Goal: Task Accomplishment & Management: Manage account settings

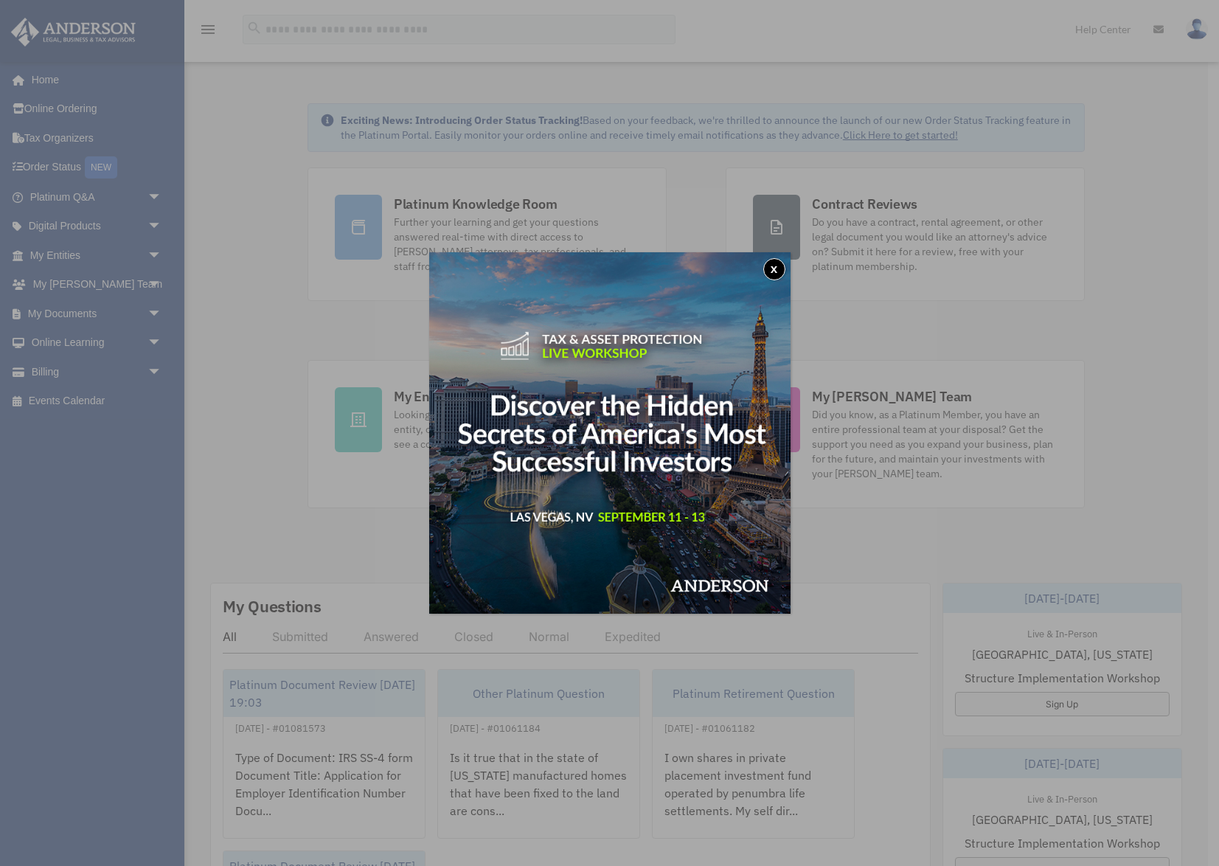
click at [778, 268] on button "x" at bounding box center [774, 269] width 22 height 22
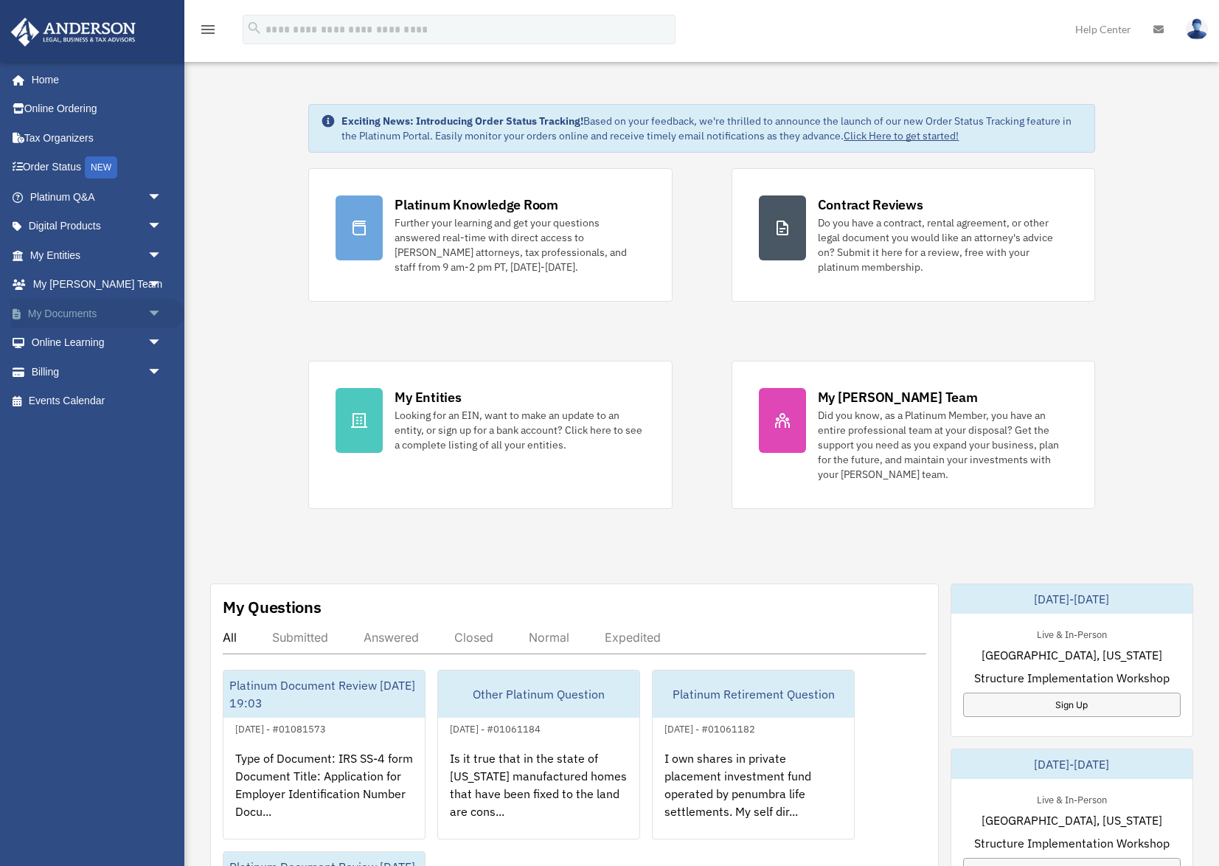
click at [91, 316] on link "My Documents arrow_drop_down" at bounding box center [97, 313] width 174 height 29
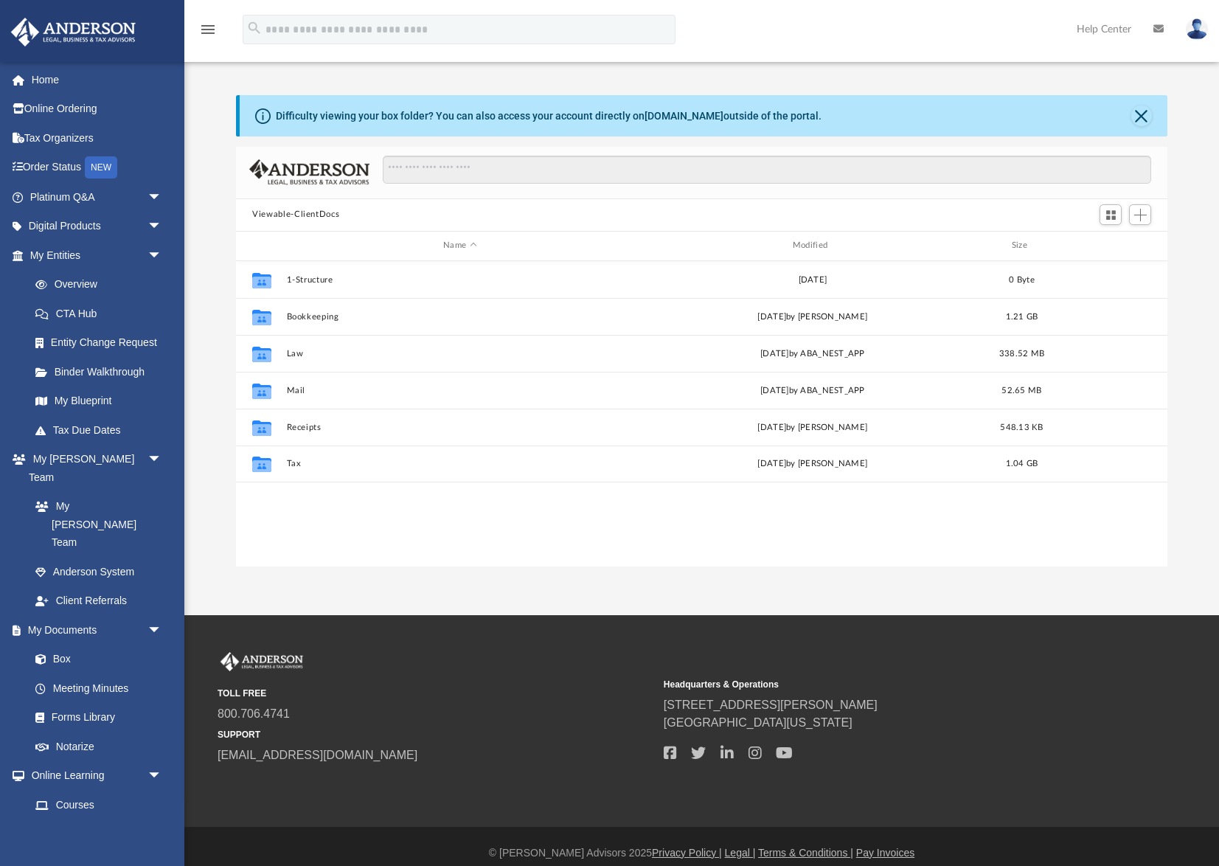
scroll to position [335, 931]
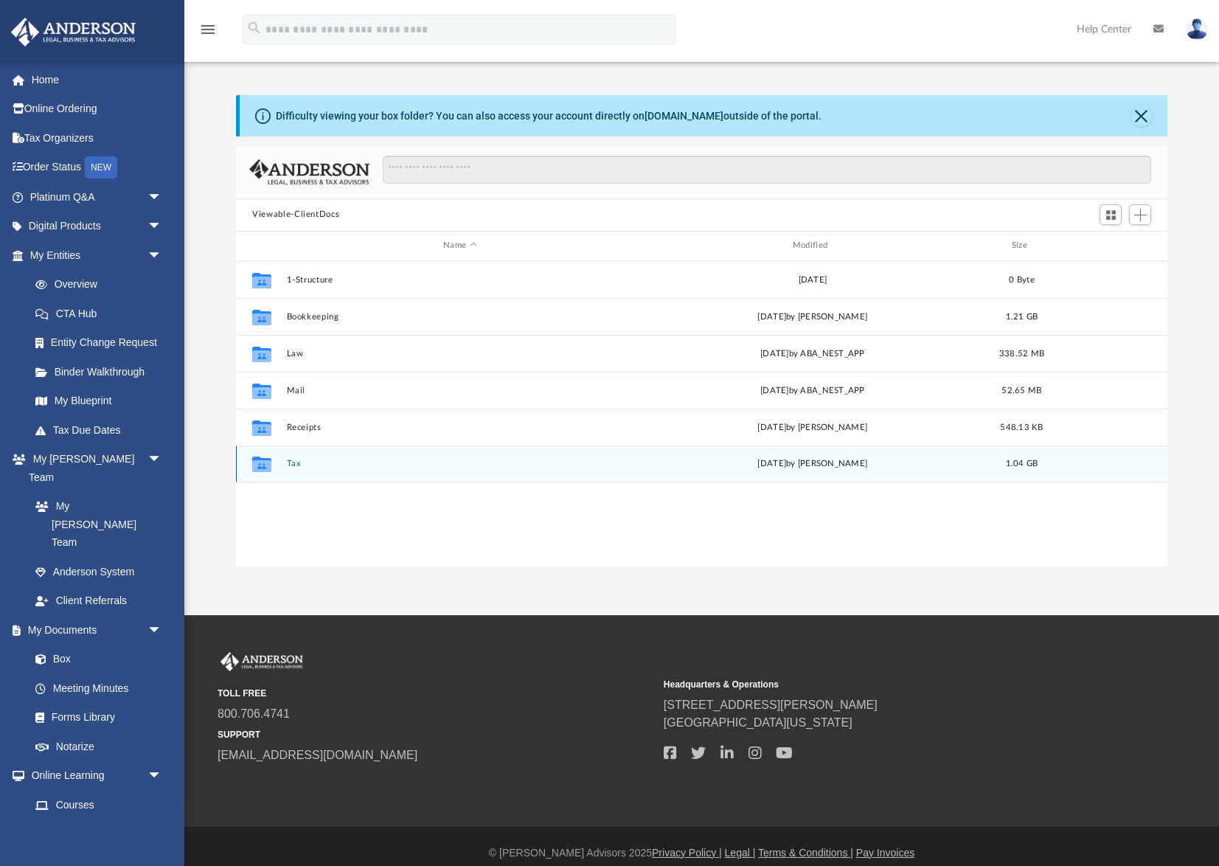
click at [293, 464] on button "Tax" at bounding box center [460, 464] width 347 height 10
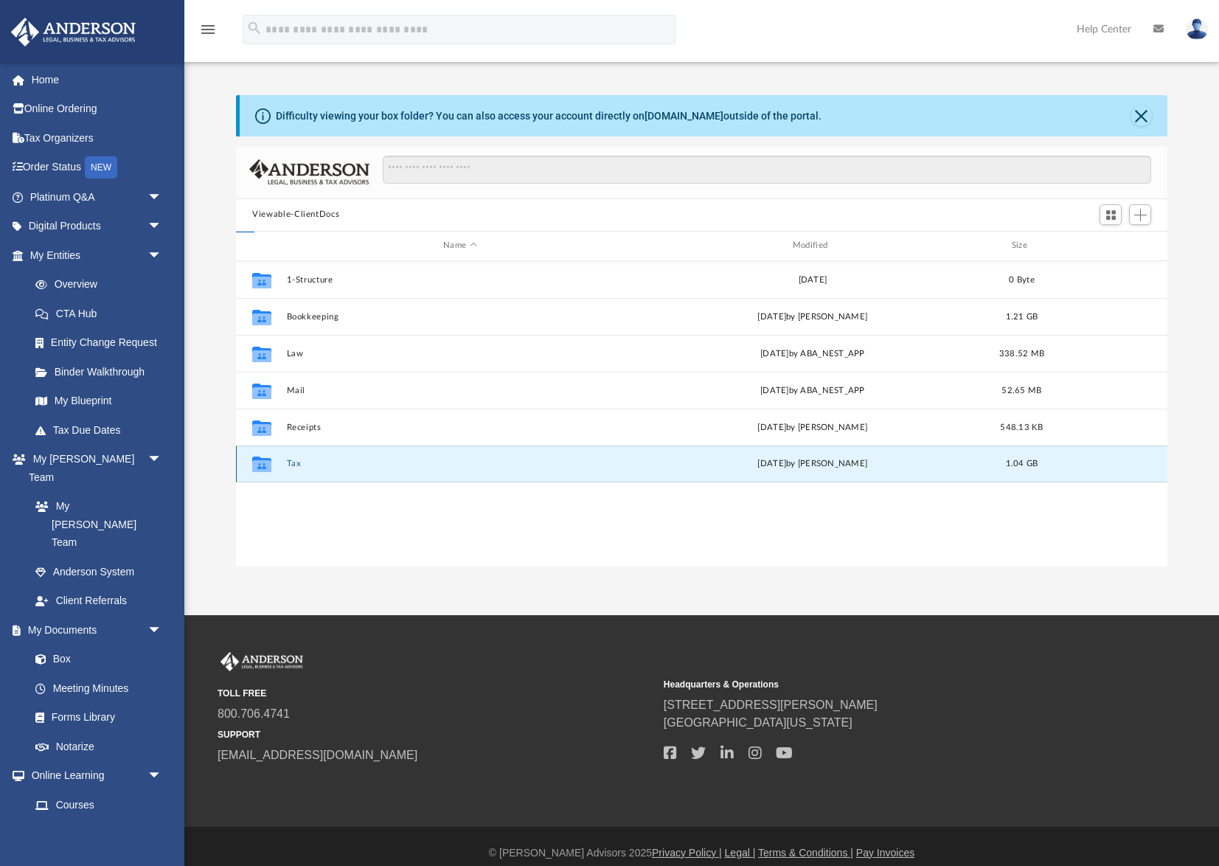
click at [293, 464] on button "Tax" at bounding box center [460, 464] width 347 height 10
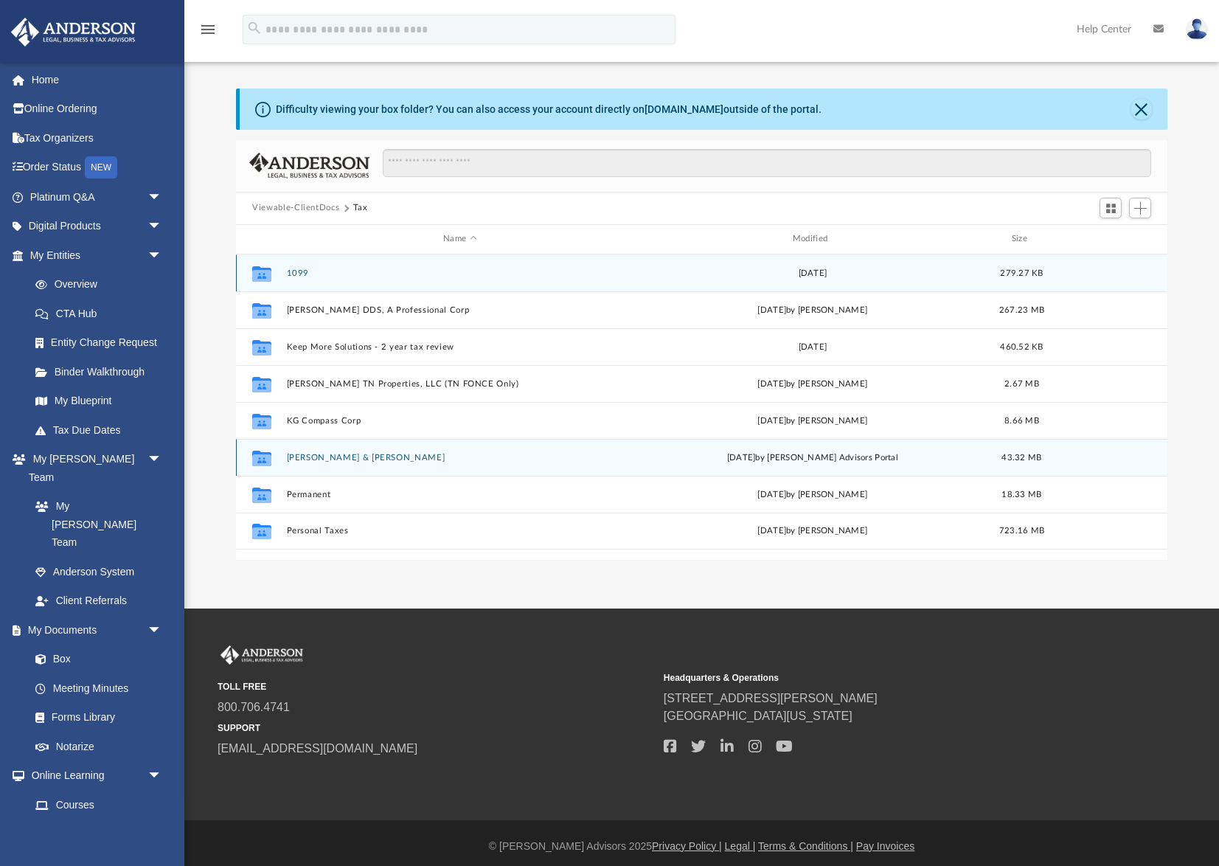
scroll to position [0, 0]
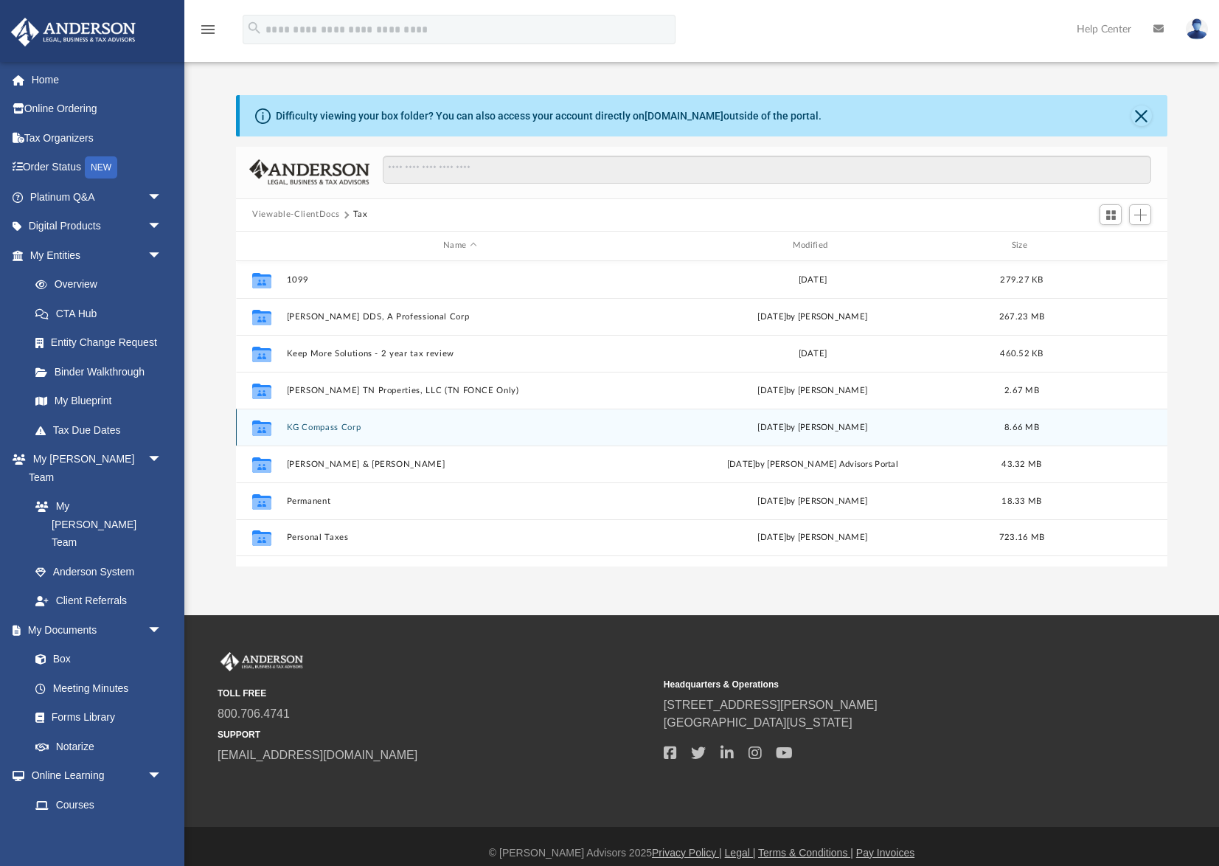
click at [342, 428] on button "KG Compass Corp" at bounding box center [460, 428] width 347 height 10
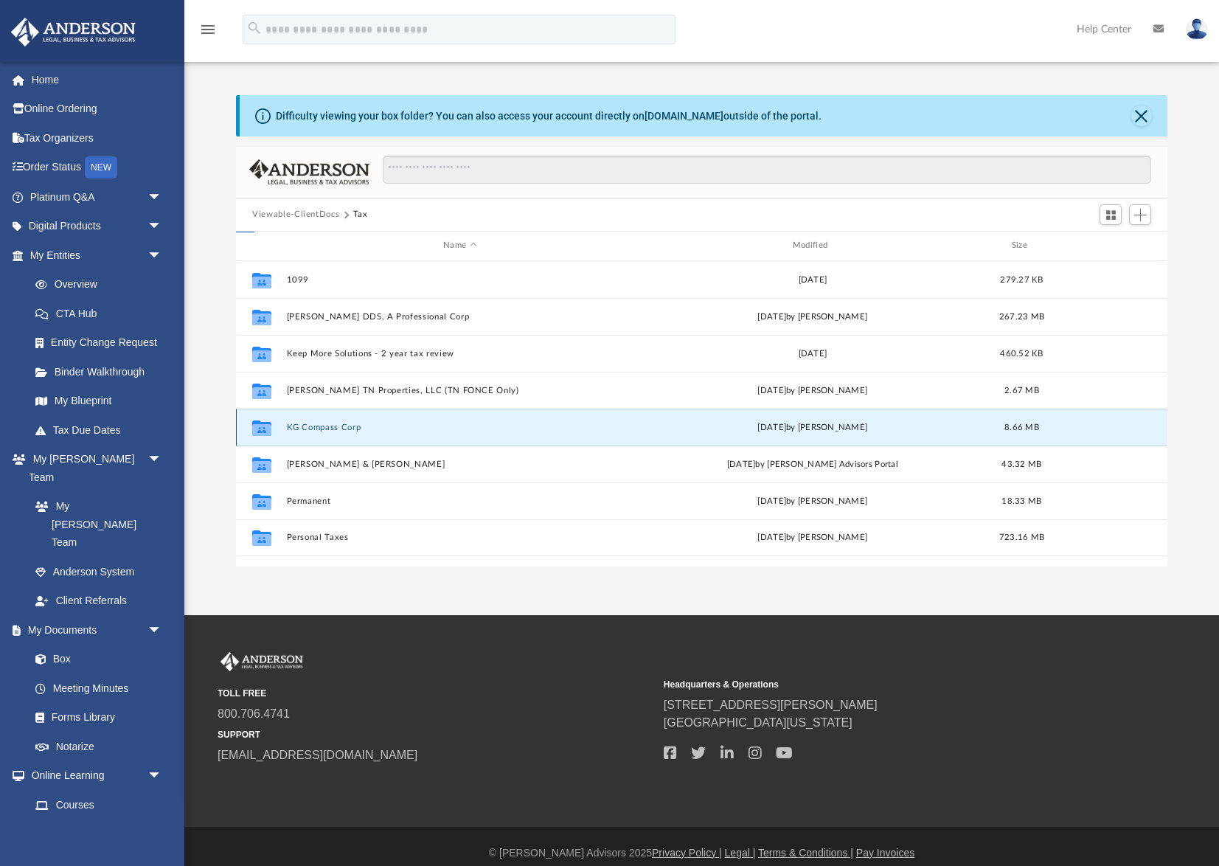
click at [342, 428] on button "KG Compass Corp" at bounding box center [460, 428] width 347 height 10
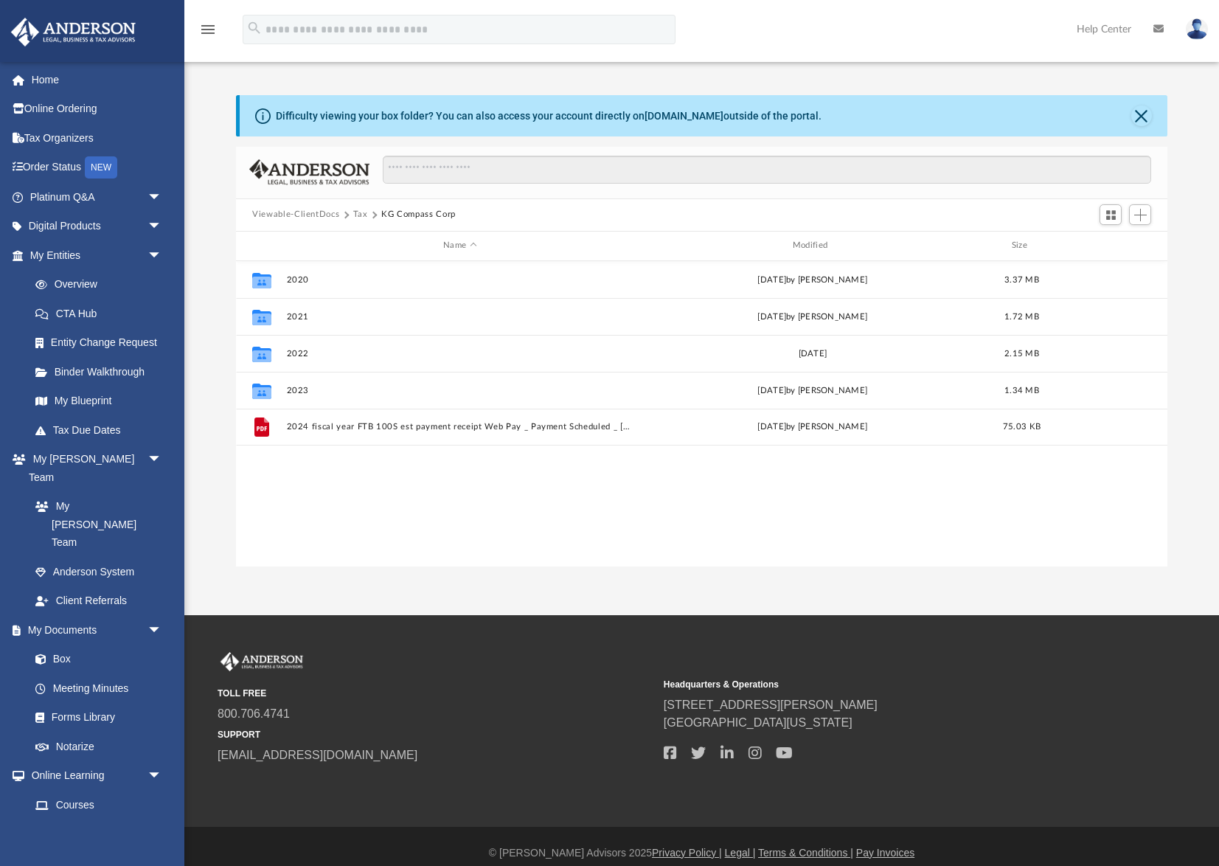
click at [383, 483] on div "Collaborated Folder 2020 Fri Jul 15 2022 by T Hambelton 3.37 MB Collaborated Fo…" at bounding box center [701, 414] width 931 height 306
click at [1141, 217] on span "Add" at bounding box center [1140, 215] width 13 height 13
click at [1107, 246] on li "Upload" at bounding box center [1119, 243] width 47 height 15
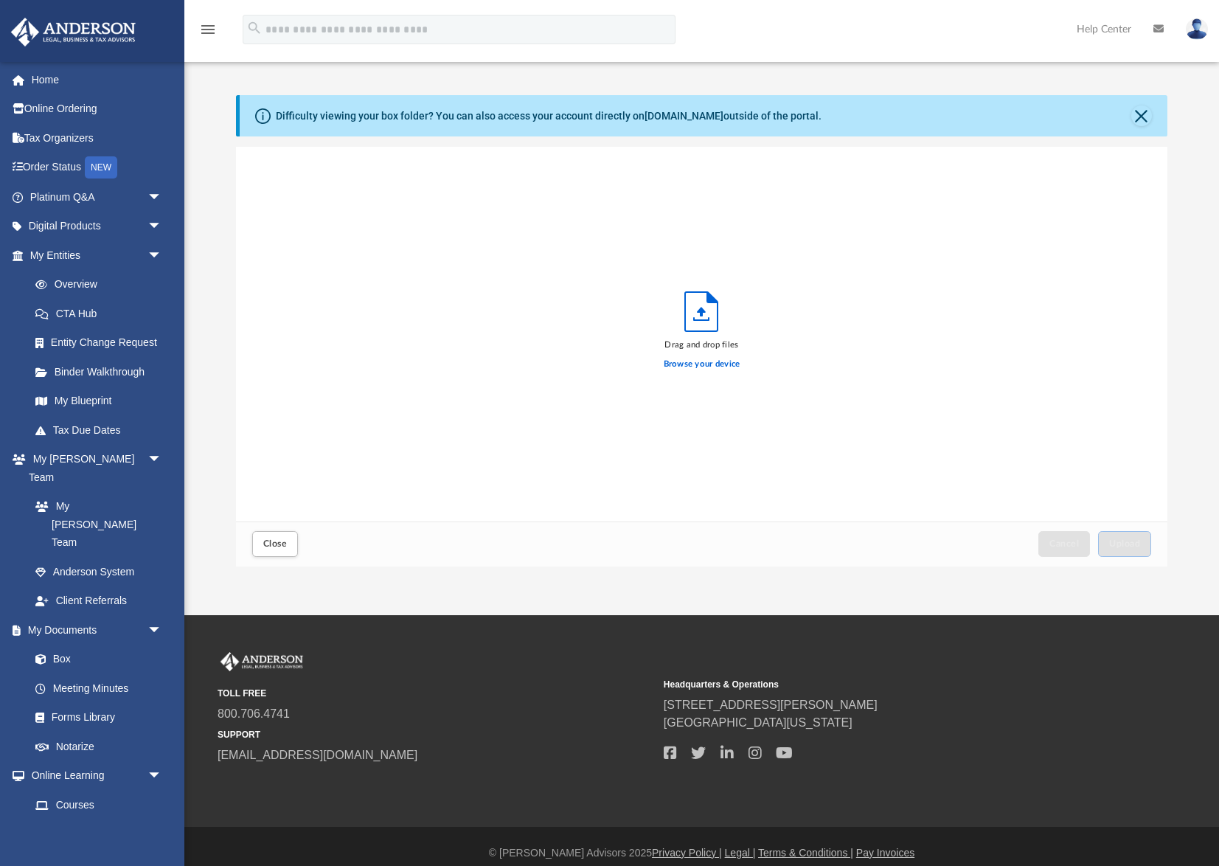
scroll to position [374, 931]
click at [1122, 545] on span "Upload" at bounding box center [1124, 543] width 31 height 9
click at [1135, 119] on button "Close" at bounding box center [1141, 115] width 21 height 21
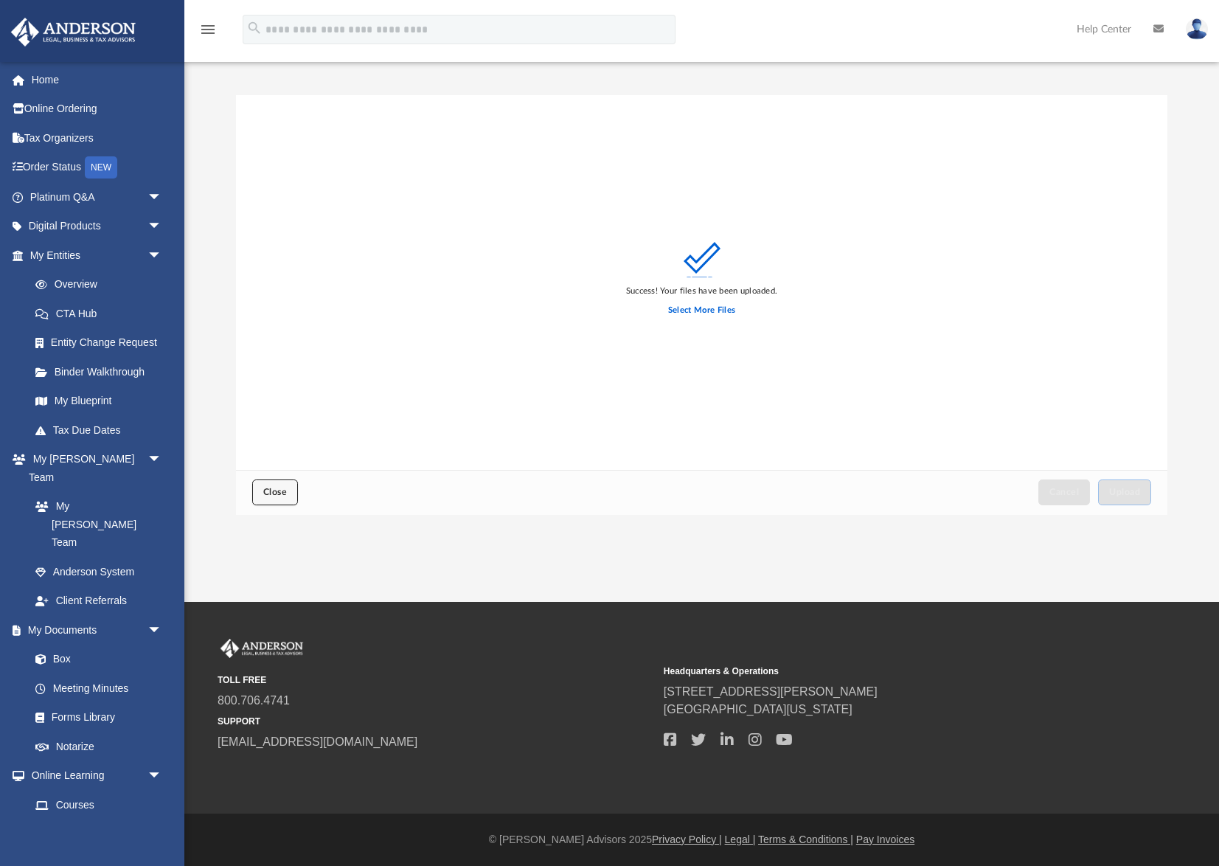
click at [274, 496] on span "Close" at bounding box center [275, 491] width 24 height 9
